Goal: Task Accomplishment & Management: Complete application form

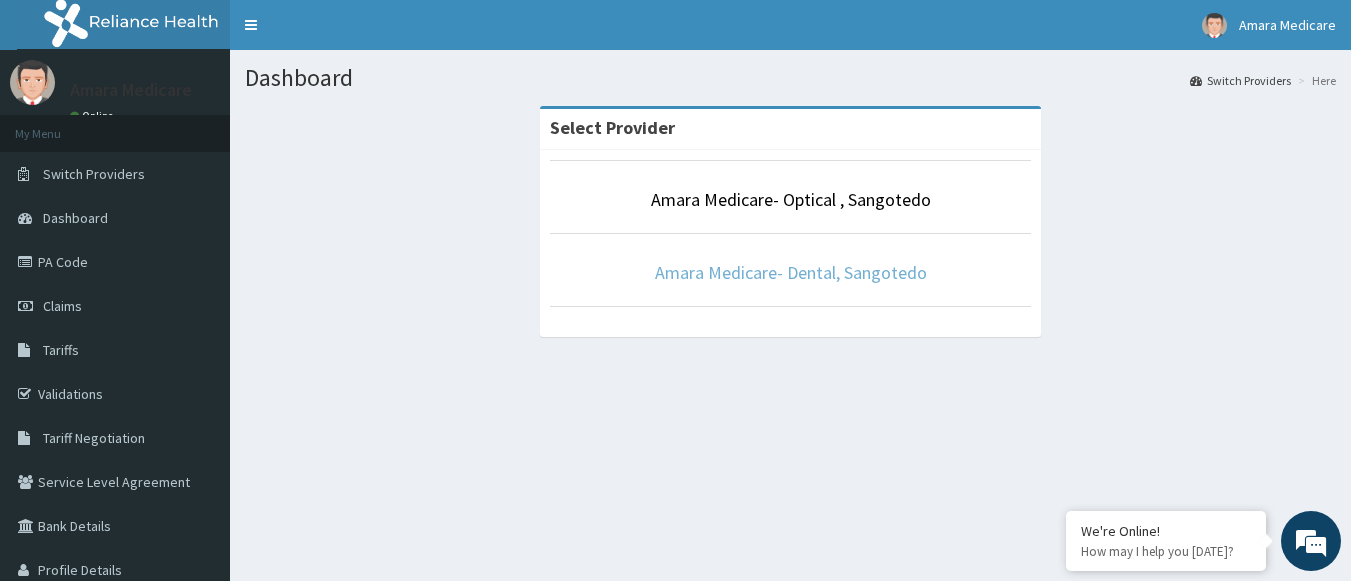
click at [771, 275] on link "Amara Medicare- Dental, Sangotedo" at bounding box center [791, 272] width 272 height 23
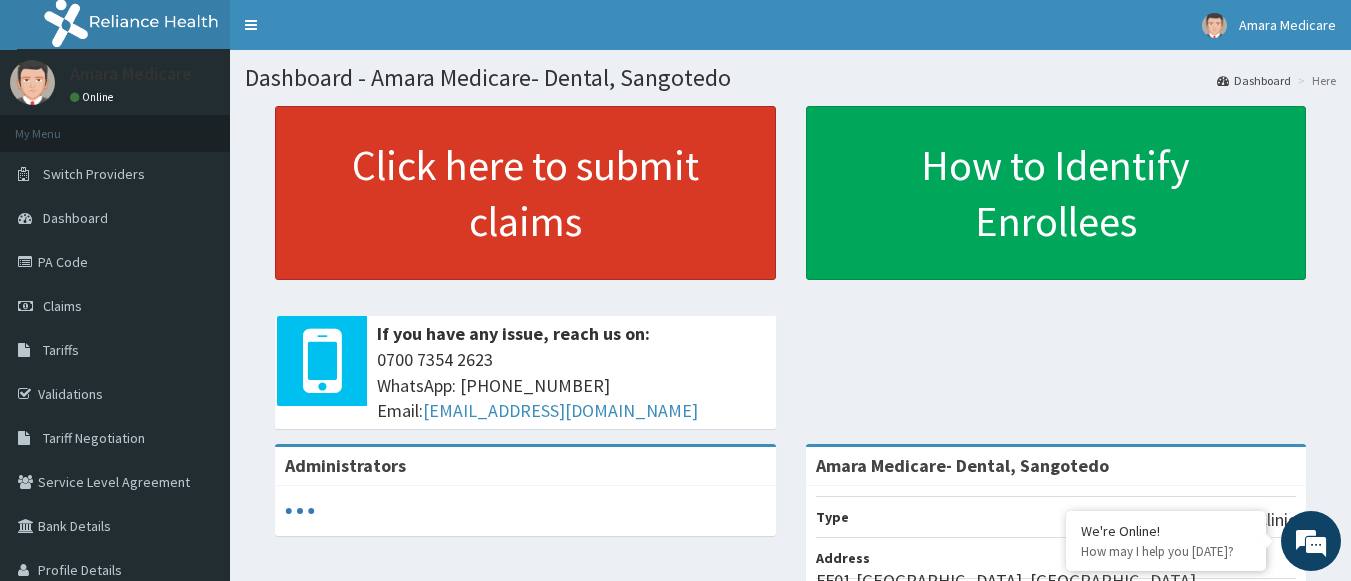
click at [428, 179] on link "Click here to submit claims" at bounding box center [525, 193] width 501 height 174
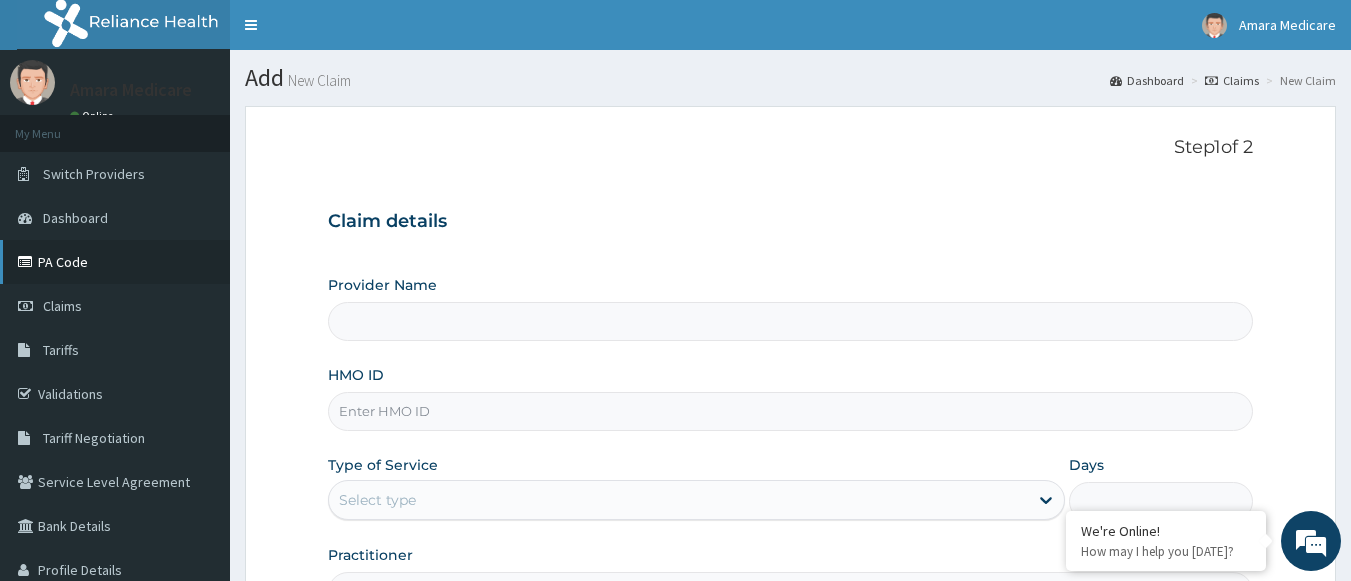
click at [65, 262] on link "PA Code" at bounding box center [115, 262] width 230 height 44
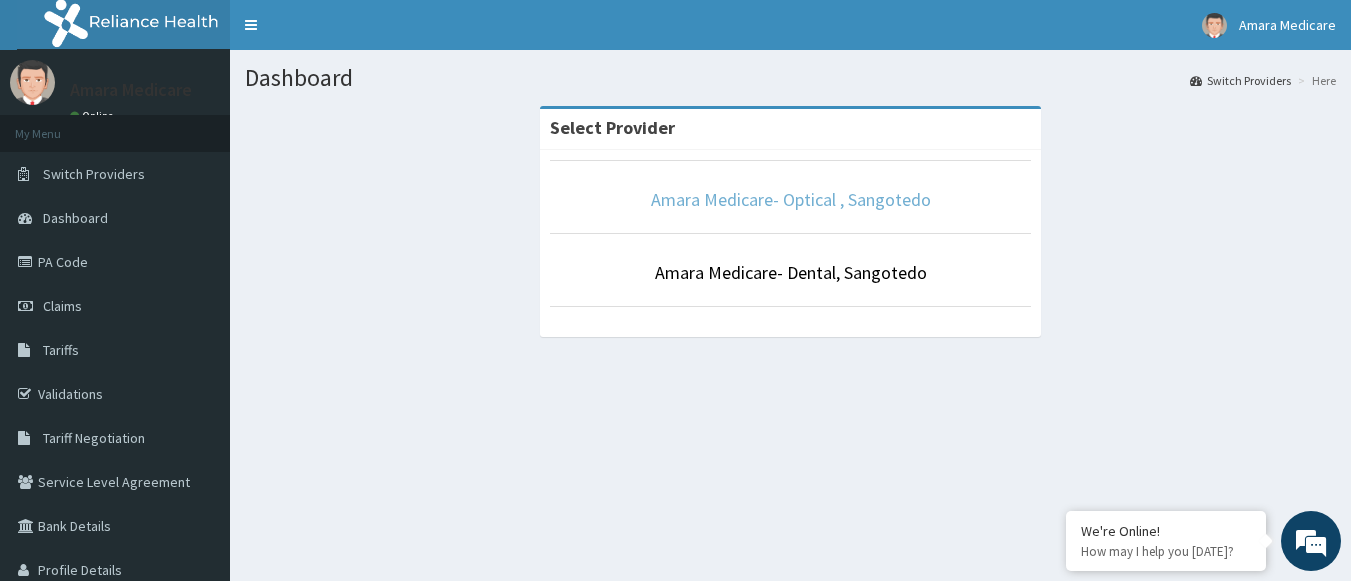
click at [764, 190] on link "Amara Medicare- Optical , Sangotedo" at bounding box center [791, 199] width 280 height 23
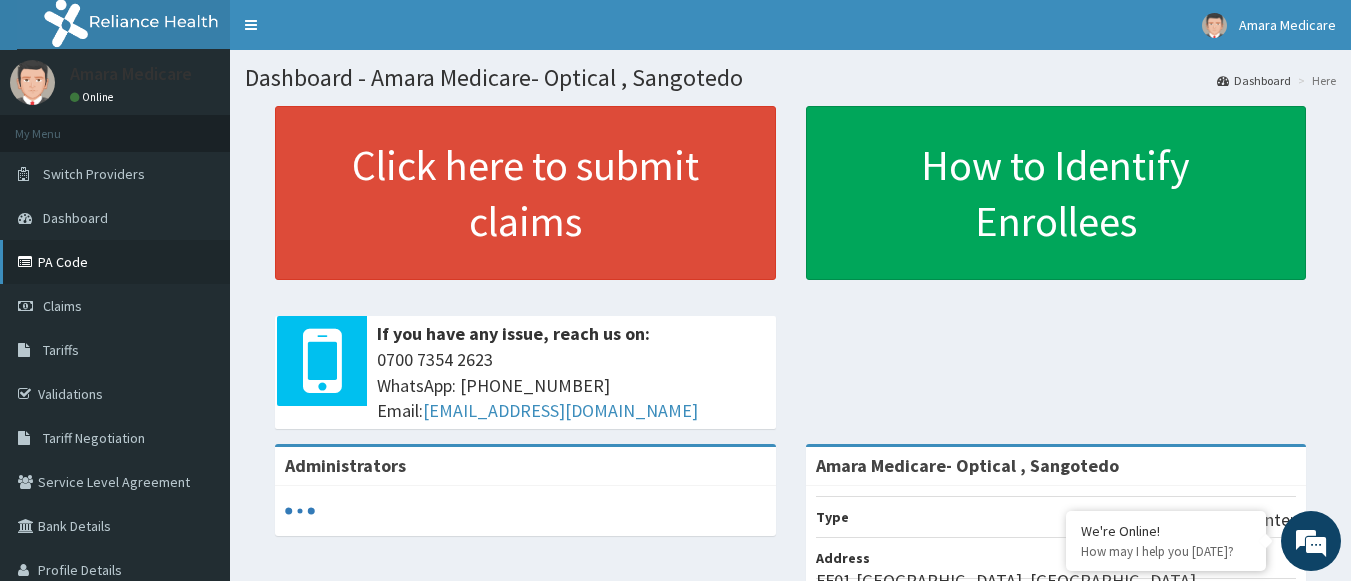
click at [65, 267] on link "PA Code" at bounding box center [115, 262] width 230 height 44
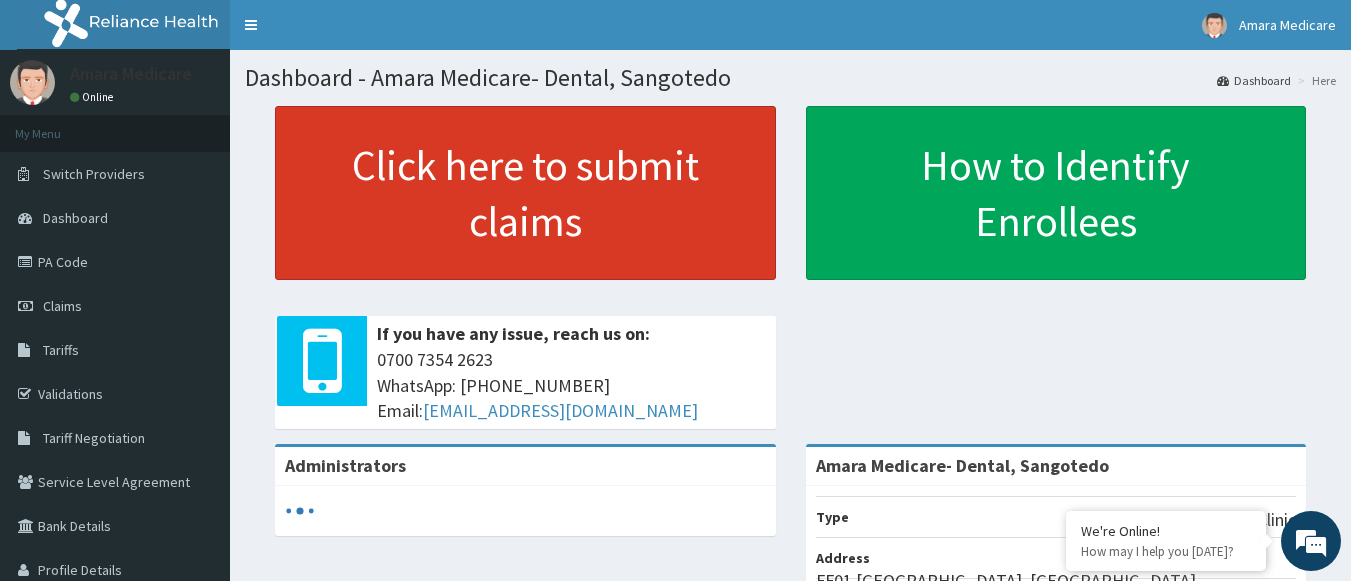
click at [544, 205] on link "Click here to submit claims" at bounding box center [525, 193] width 501 height 174
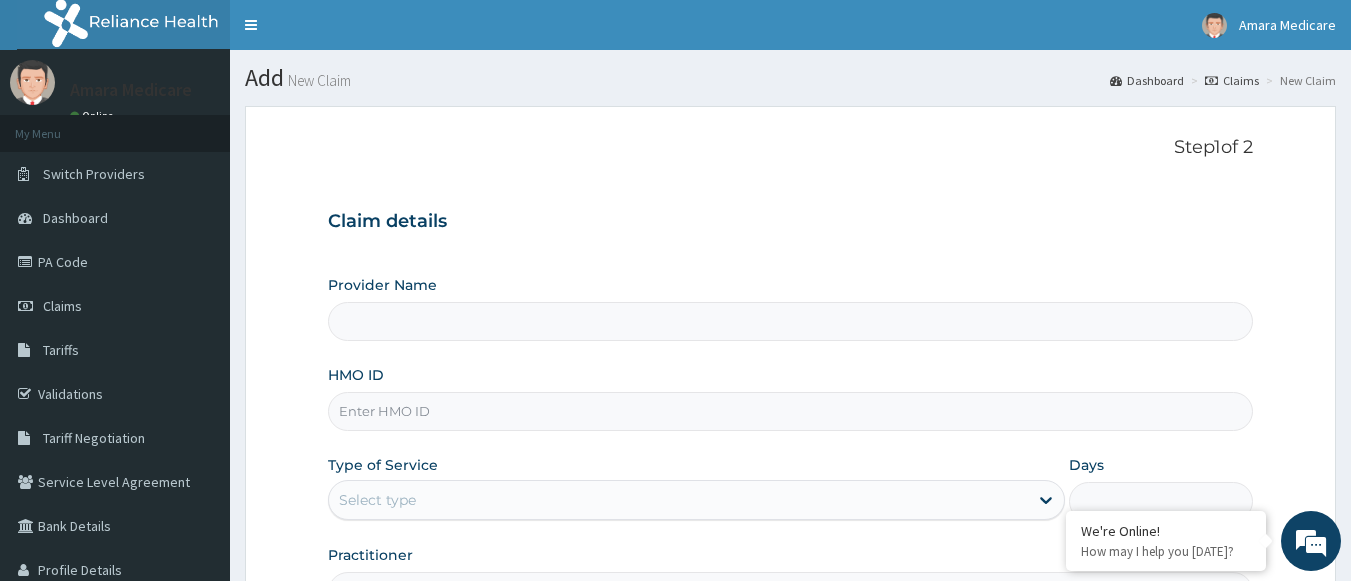
type input "Amara Medicare- Dental, Sangotedo"
click at [399, 422] on input "HMO ID" at bounding box center [791, 411] width 926 height 39
paste input "NAR/10012/A"
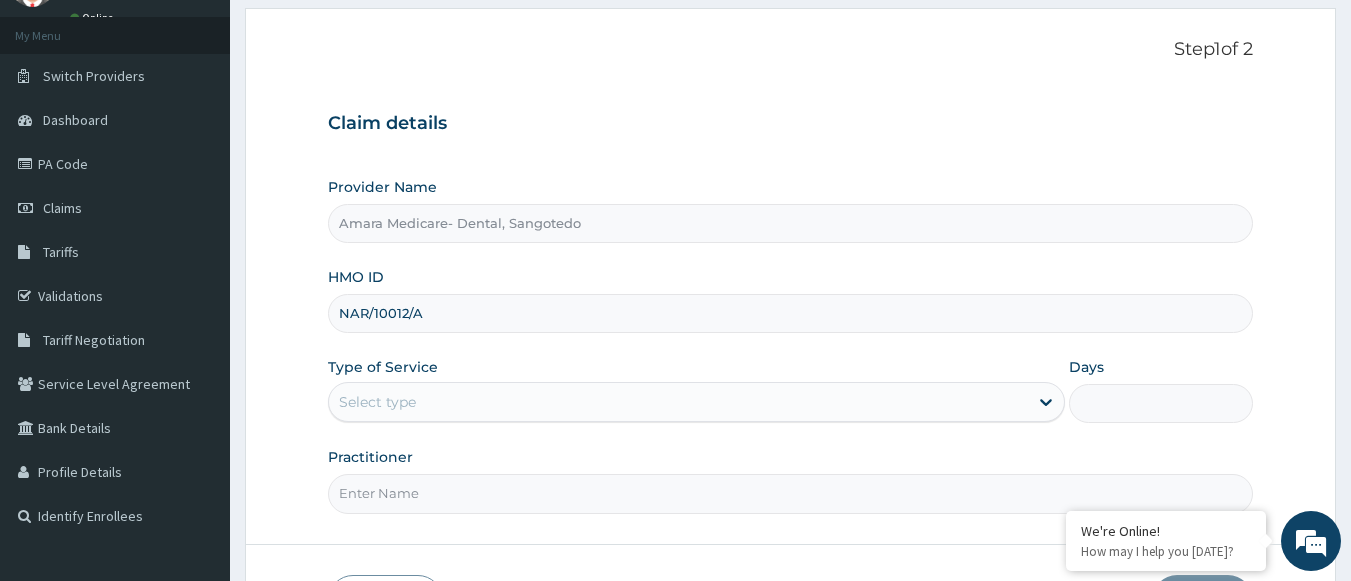
scroll to position [241, 0]
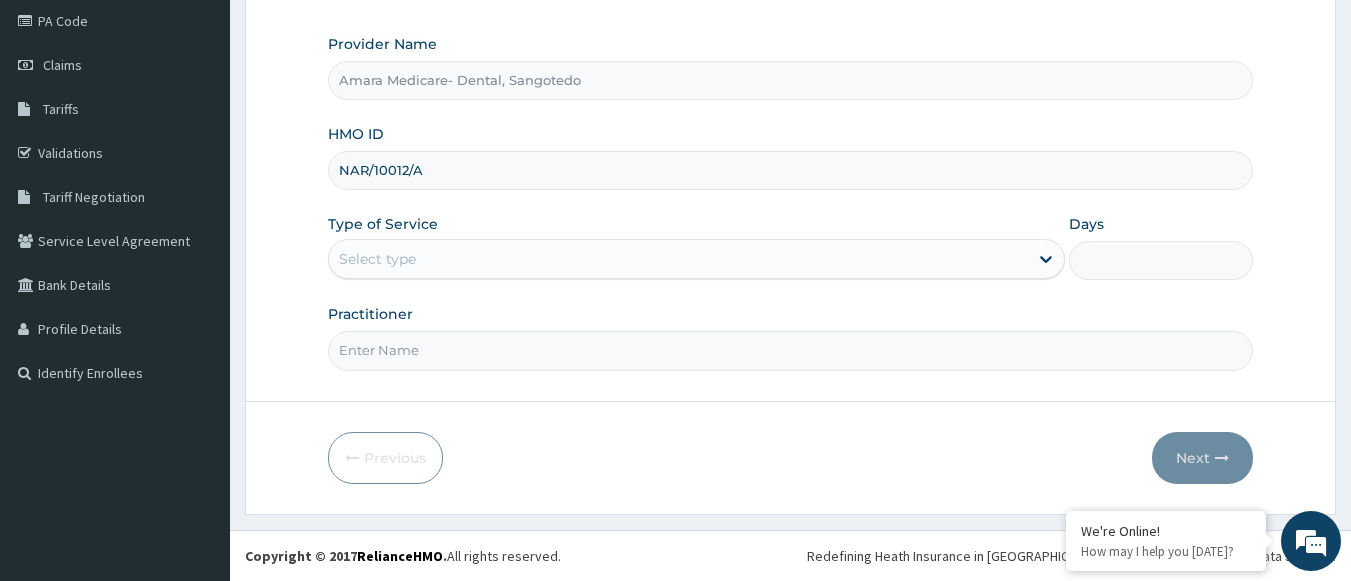
type input "NAR/10012/A"
click at [405, 261] on div "Select type" at bounding box center [377, 259] width 77 height 20
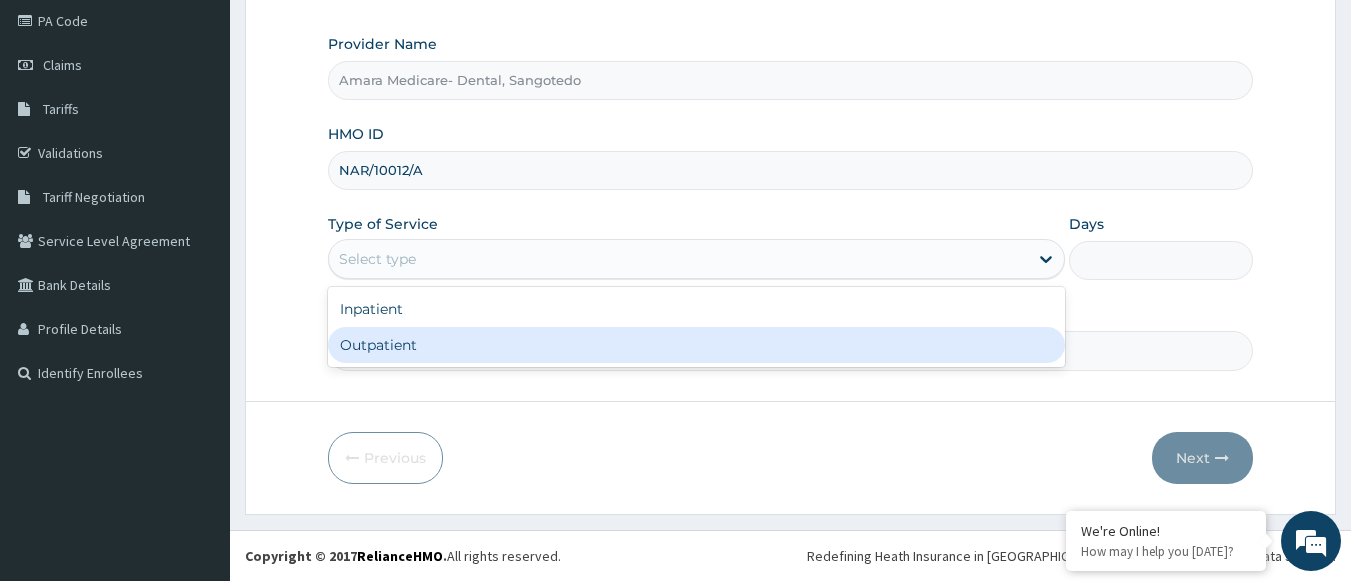
click at [362, 355] on div "Outpatient" at bounding box center [696, 345] width 737 height 36
type input "1"
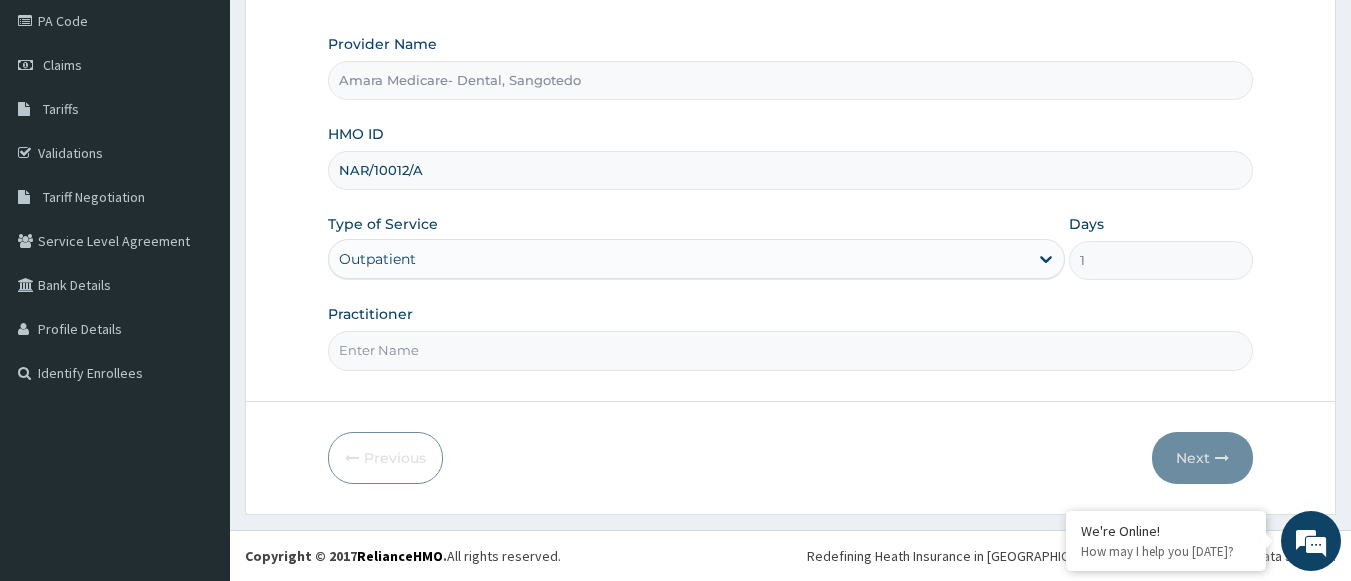
click at [373, 346] on input "Practitioner" at bounding box center [791, 350] width 926 height 39
type input "DR OFFIONG"
click at [1210, 453] on button "Next" at bounding box center [1202, 458] width 101 height 52
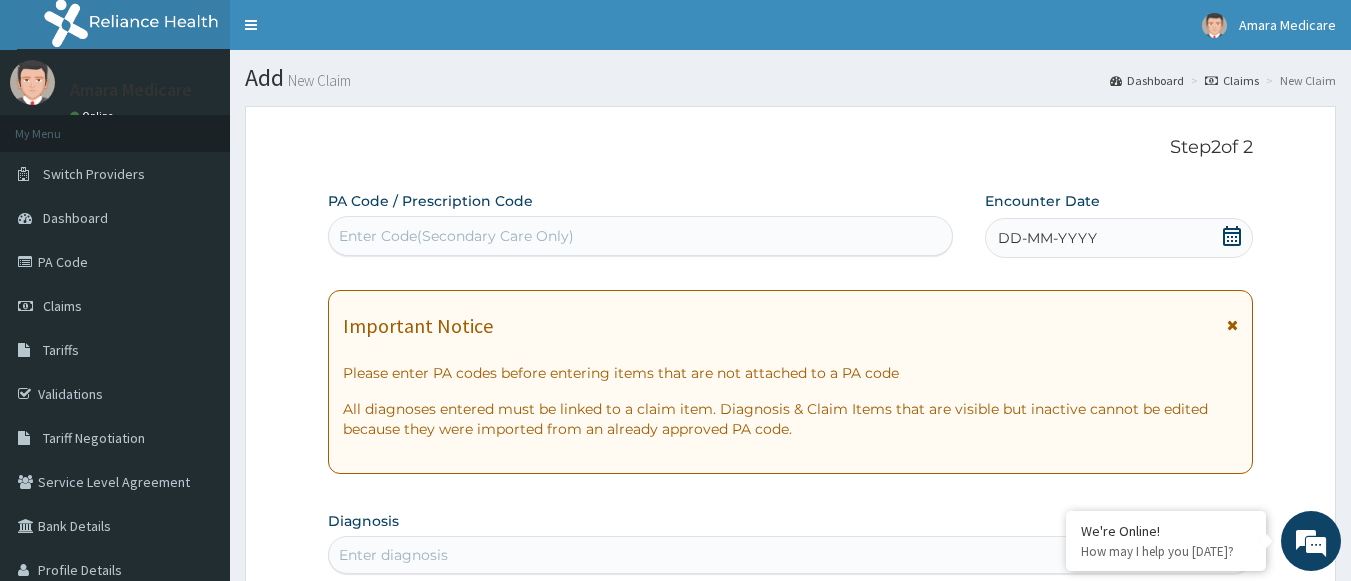
click at [454, 230] on div "Enter Code(Secondary Care Only)" at bounding box center [456, 236] width 235 height 20
paste input "PA/D53645"
type input "PA/D53645"
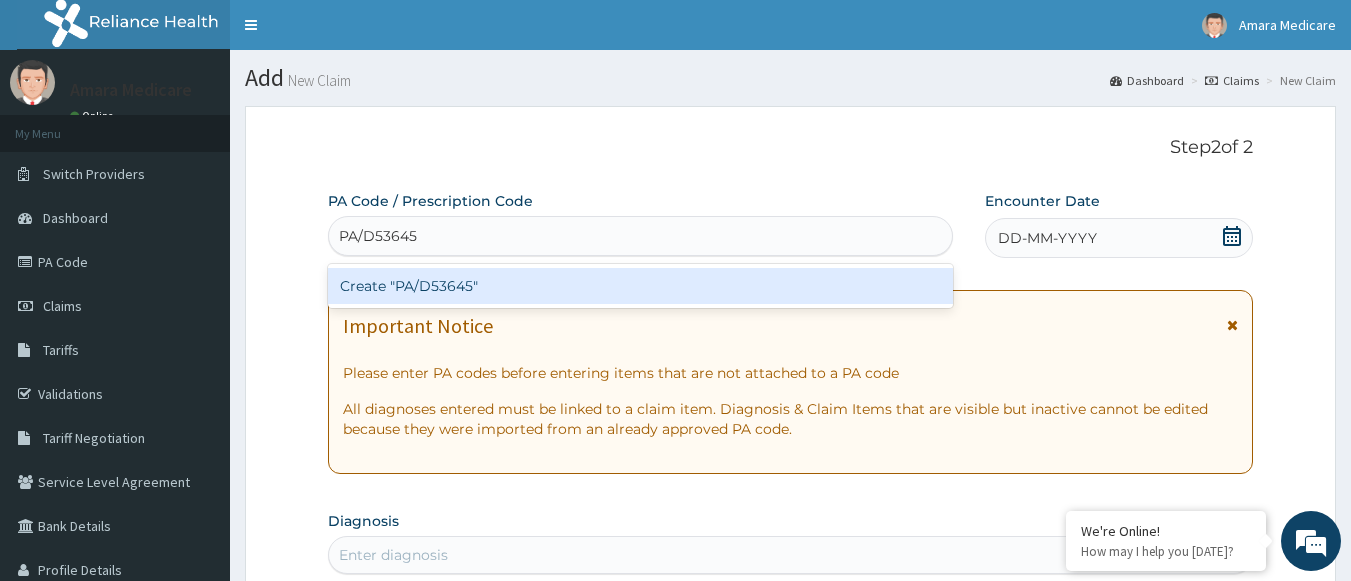
click at [415, 288] on div "Create "PA/D53645"" at bounding box center [641, 286] width 626 height 36
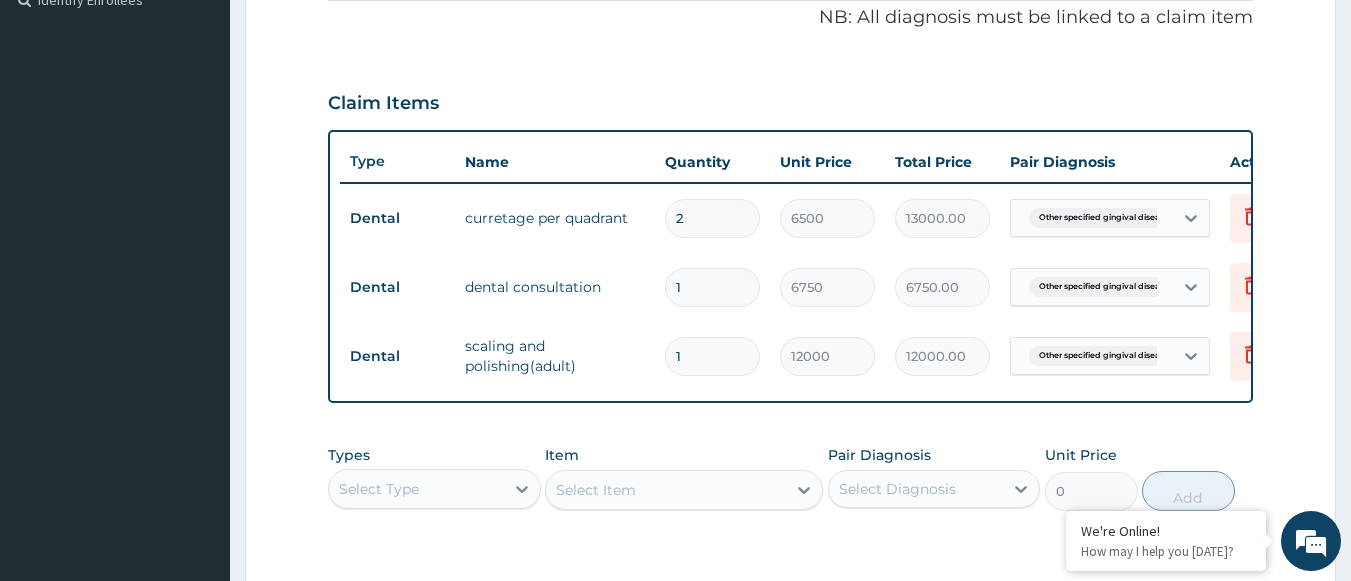
scroll to position [919, 0]
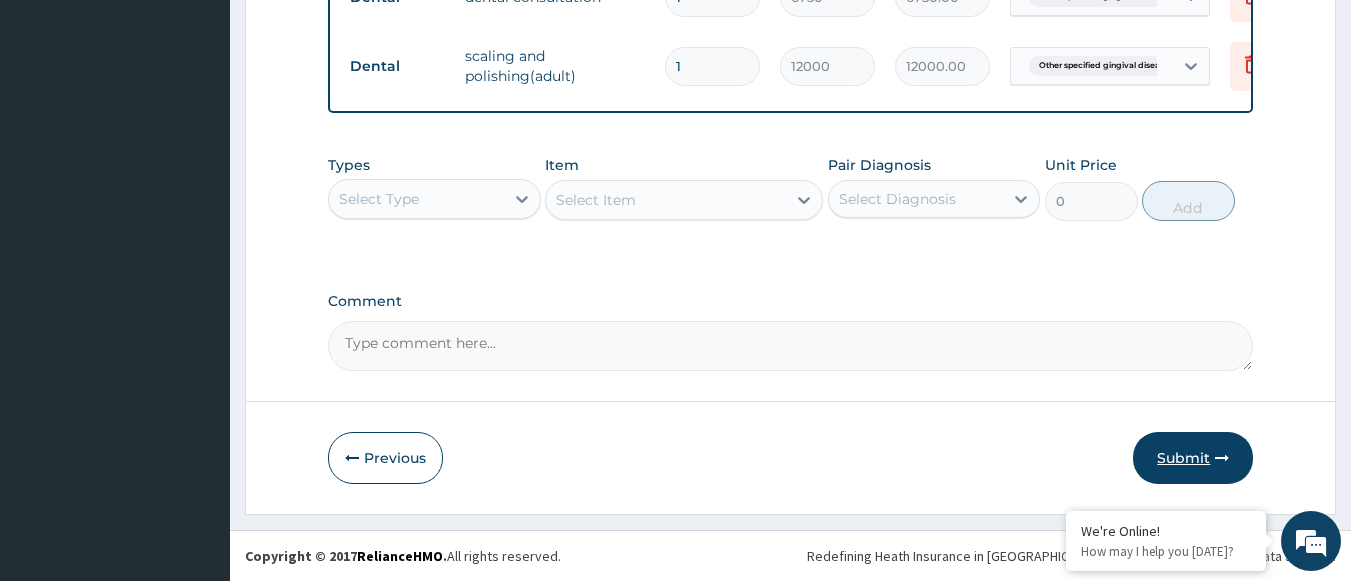
click at [1165, 459] on button "Submit" at bounding box center [1193, 458] width 120 height 52
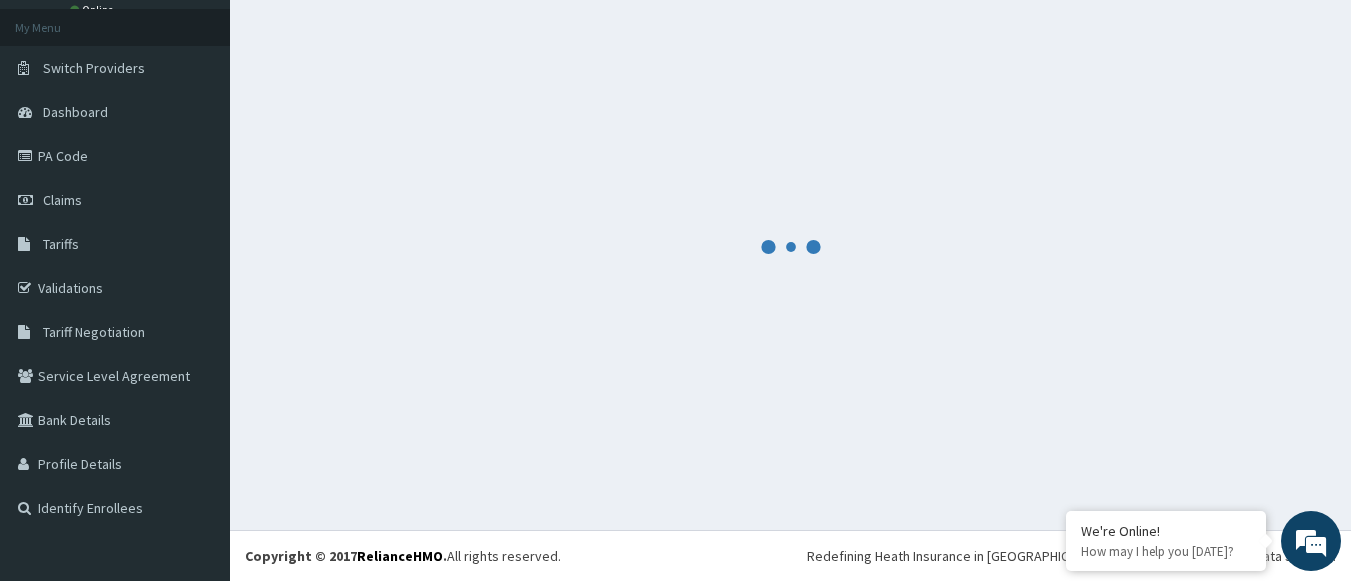
scroll to position [106, 0]
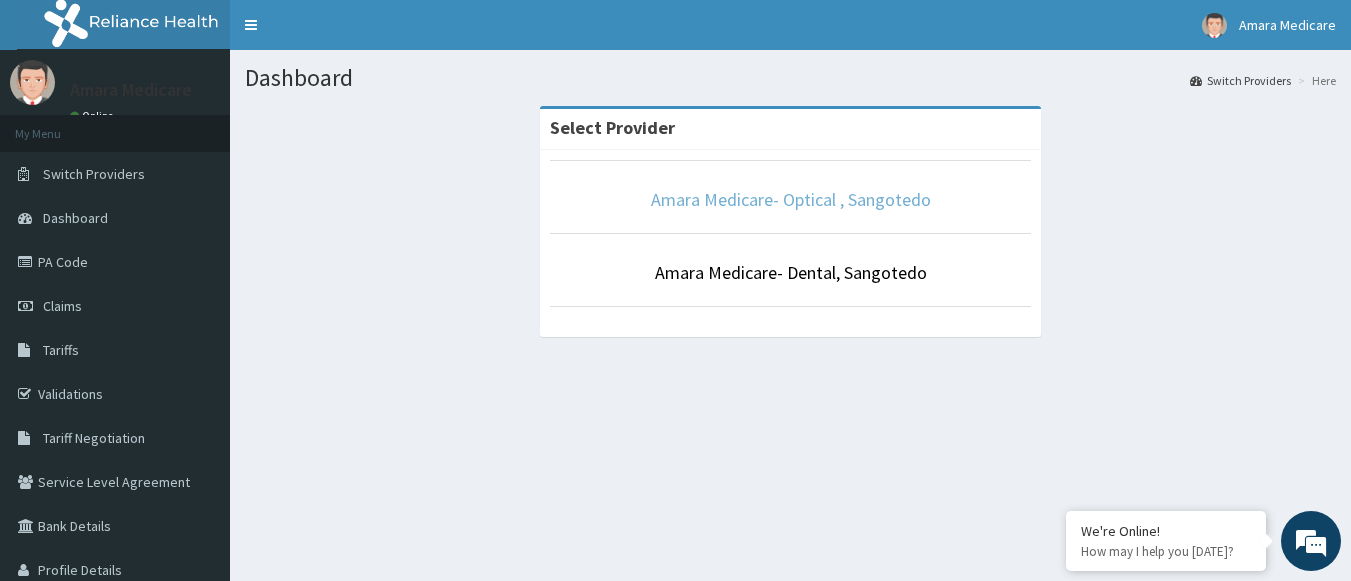
click at [777, 208] on link "Amara Medicare- Optical , Sangotedo" at bounding box center [791, 199] width 280 height 23
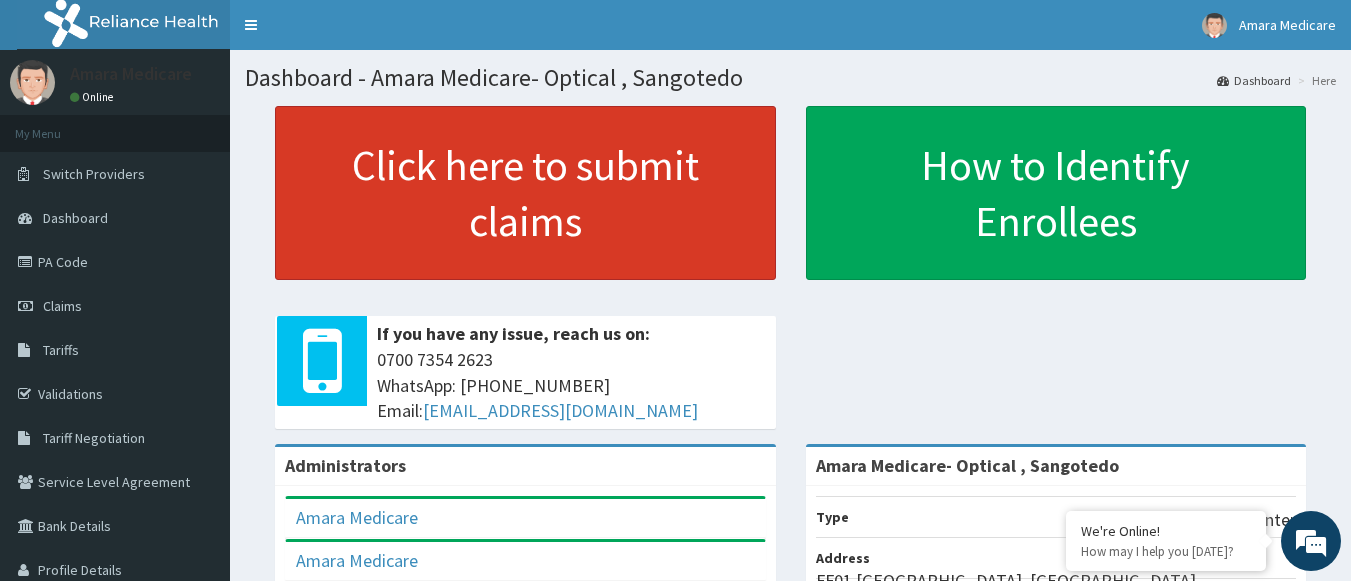
click at [421, 214] on link "Click here to submit claims" at bounding box center [525, 193] width 501 height 174
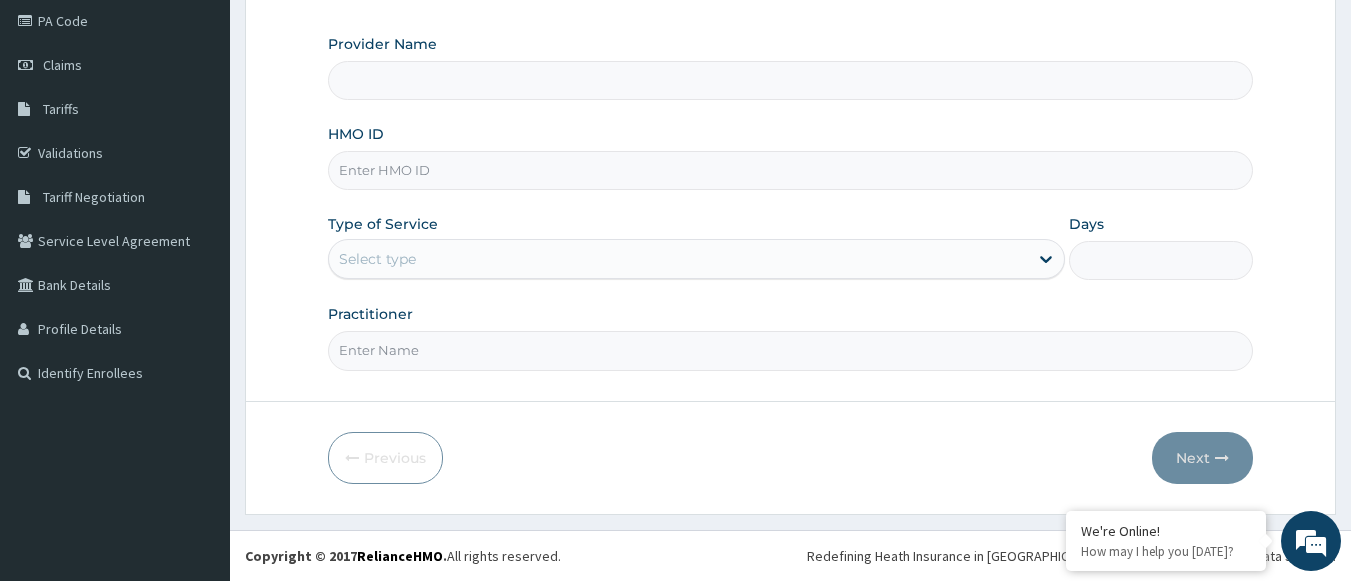
click at [369, 166] on input "HMO ID" at bounding box center [791, 170] width 926 height 39
type input "Amara Medicare- Optical , Sangotedo"
paste input "LBP/10019/A"
type input "LBP/10019/A"
click at [393, 253] on div "Select type" at bounding box center [377, 259] width 77 height 20
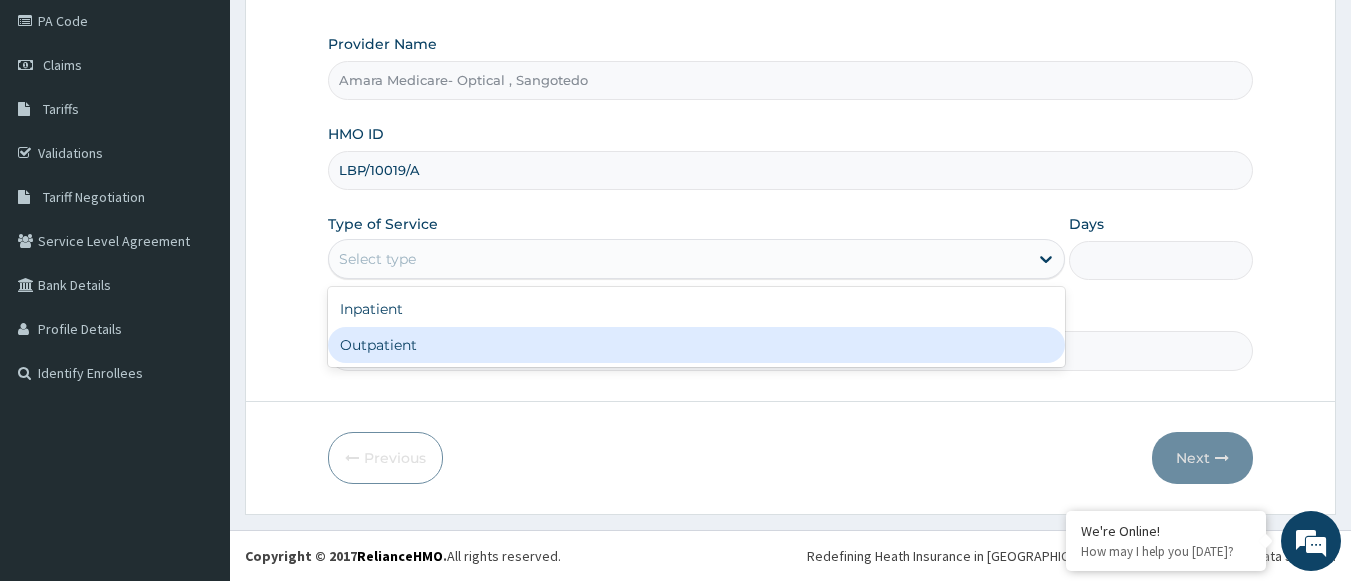
click at [367, 346] on div "Outpatient" at bounding box center [696, 345] width 737 height 36
type input "1"
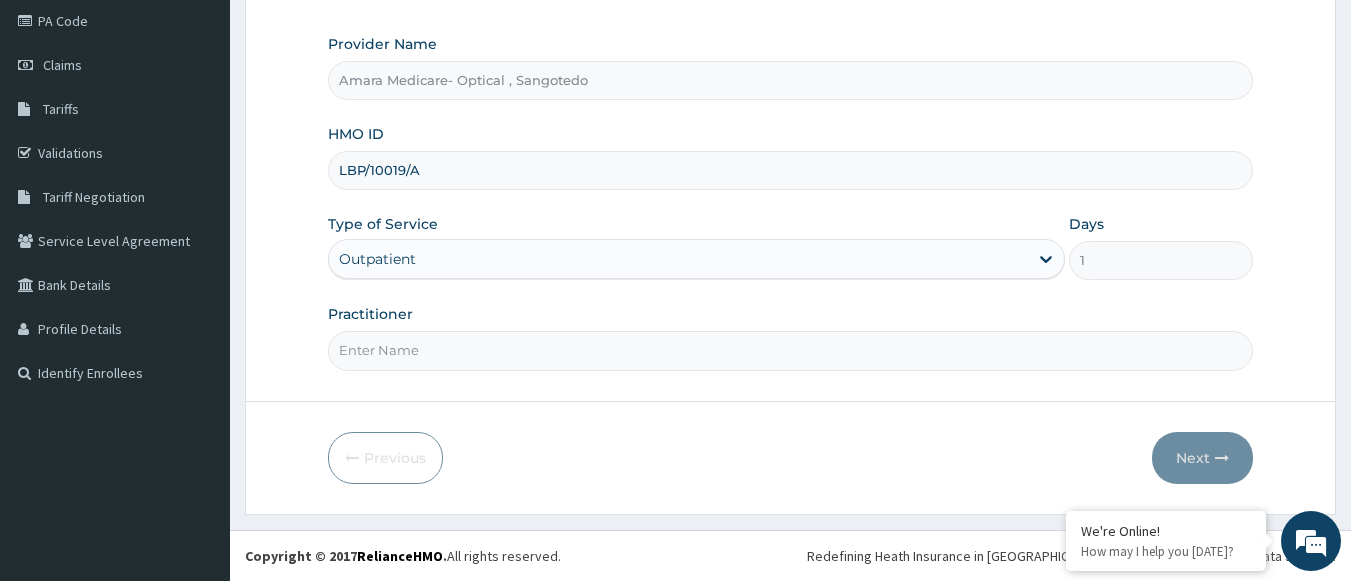
click at [373, 360] on input "Practitioner" at bounding box center [791, 350] width 926 height 39
type input "DR ESTHER"
click at [1212, 463] on button "Next" at bounding box center [1202, 458] width 101 height 52
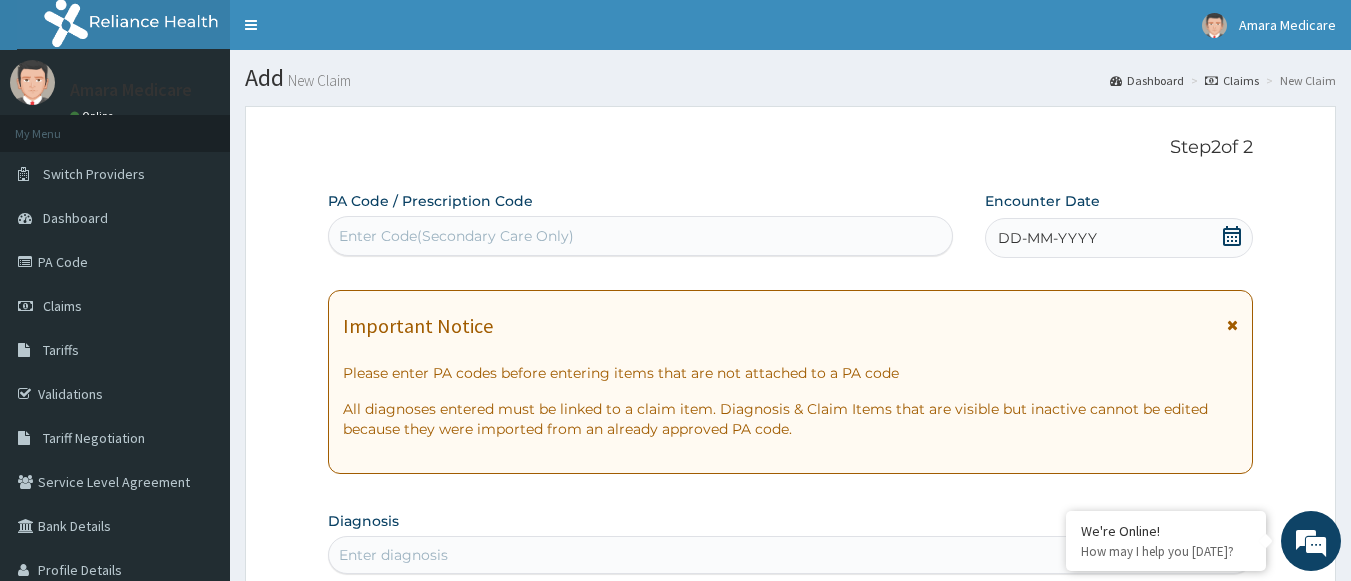
click at [442, 225] on div "Enter Code(Secondary Care Only)" at bounding box center [641, 236] width 624 height 32
paste input "PA/B2ABDA"
type input "PA/B2ABDA"
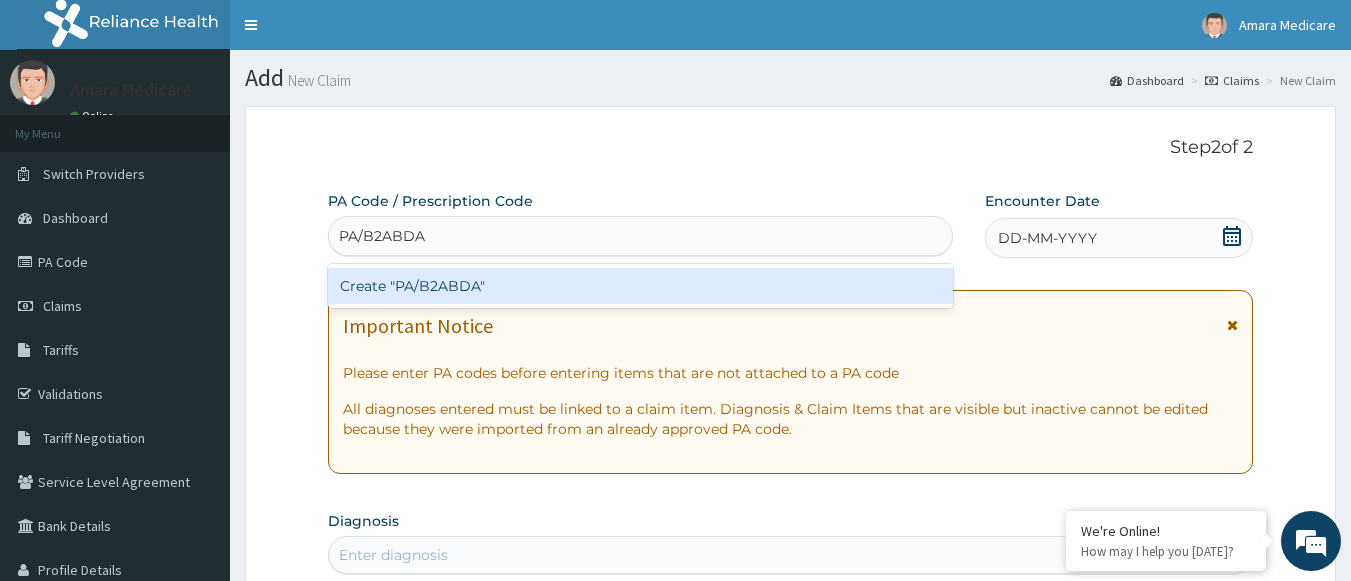
click at [444, 281] on div "Create "PA/B2ABDA"" at bounding box center [641, 286] width 626 height 36
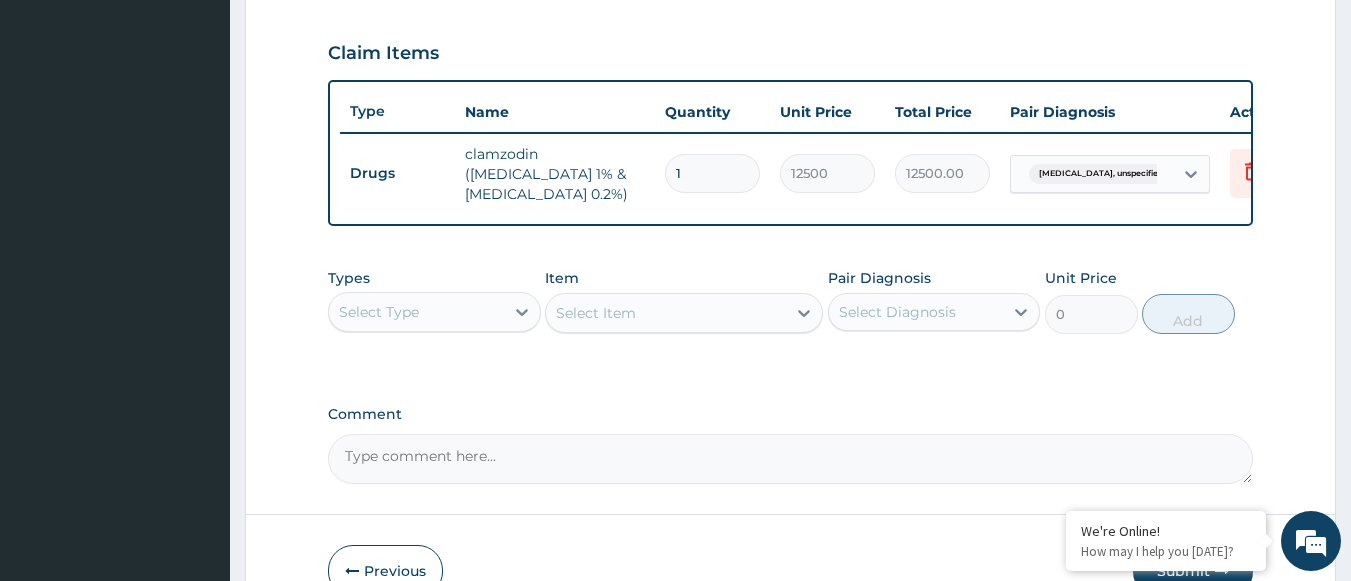
scroll to position [792, 0]
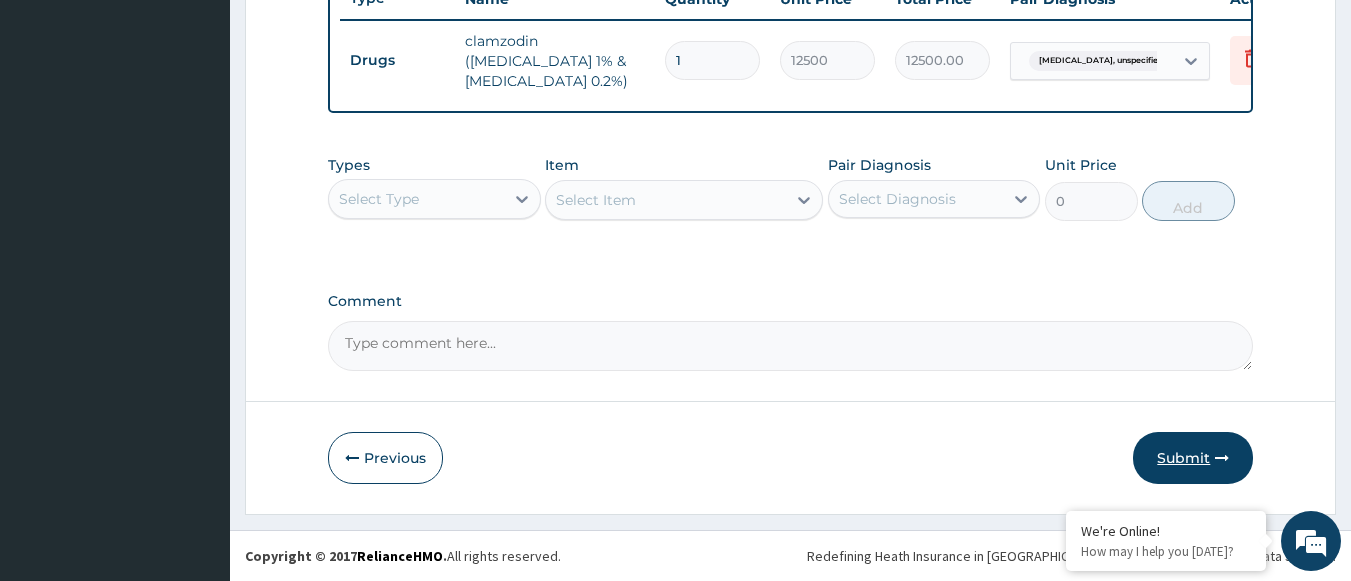
click at [1179, 452] on button "Submit" at bounding box center [1193, 458] width 120 height 52
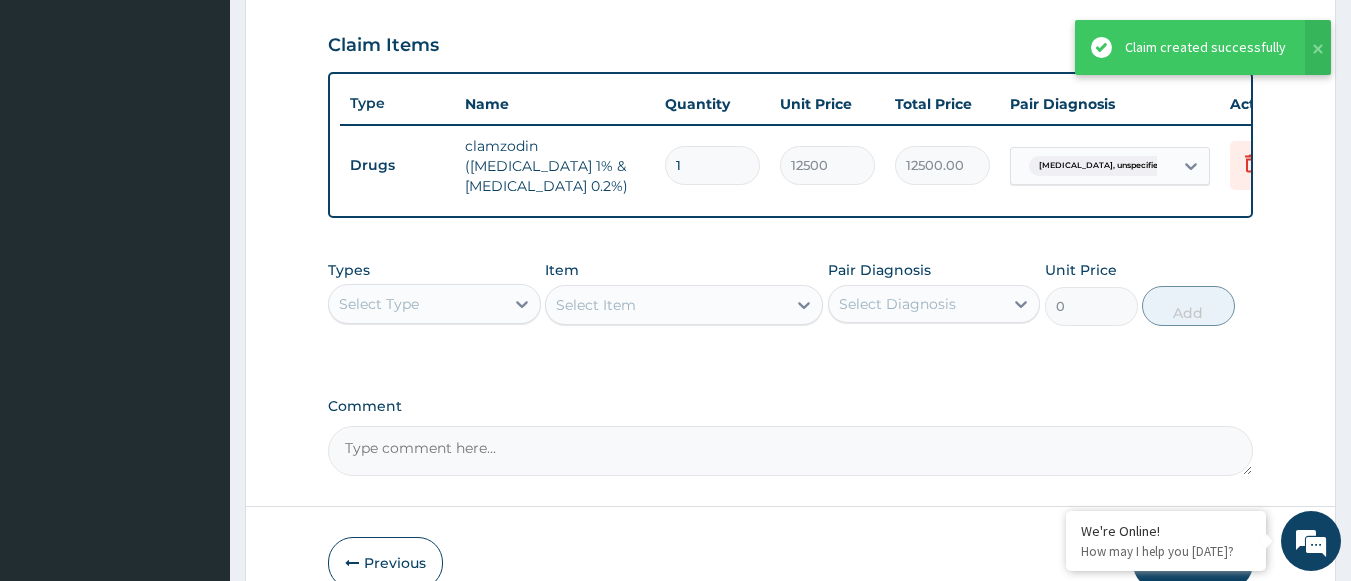
scroll to position [448, 0]
